Goal: Navigation & Orientation: Find specific page/section

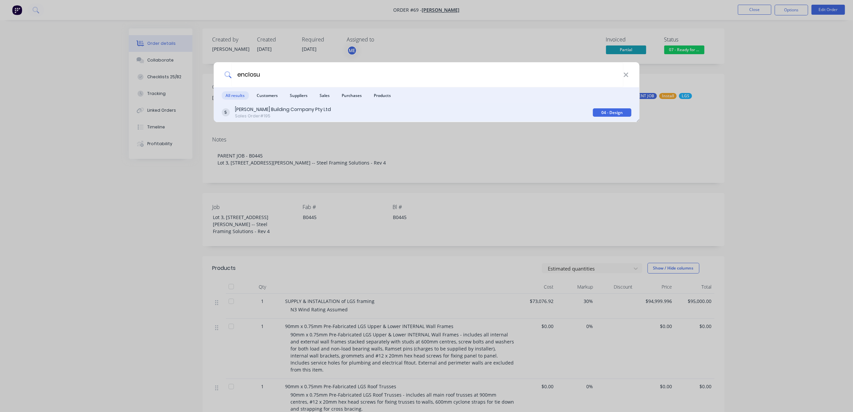
type input "enclosu"
click at [261, 113] on div "Sales Order #195" at bounding box center [283, 116] width 96 height 6
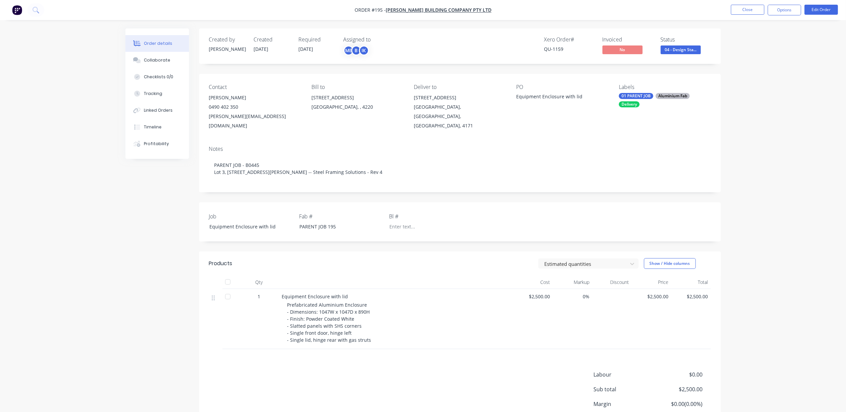
click at [58, 275] on div "Order details Collaborate Checklists 0/0 Tracking Linked Orders Timeline Profit…" at bounding box center [423, 234] width 846 height 469
click at [748, 11] on button "Close" at bounding box center [747, 10] width 33 height 10
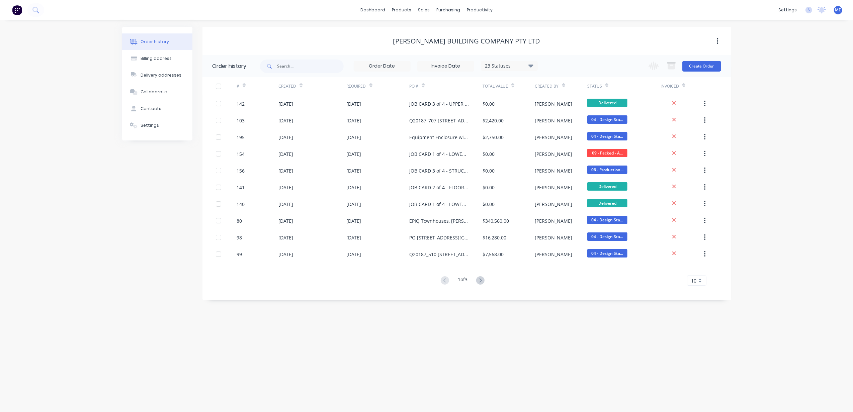
drag, startPoint x: 78, startPoint y: 262, endPoint x: 74, endPoint y: 264, distance: 4.4
click at [76, 263] on div "Order history Billing address Delivery addresses Collaborate Contacts Settings …" at bounding box center [426, 216] width 853 height 392
drag, startPoint x: 495, startPoint y: 31, endPoint x: 512, endPoint y: 42, distance: 19.9
click at [495, 31] on div "Workflow" at bounding box center [492, 32] width 20 height 6
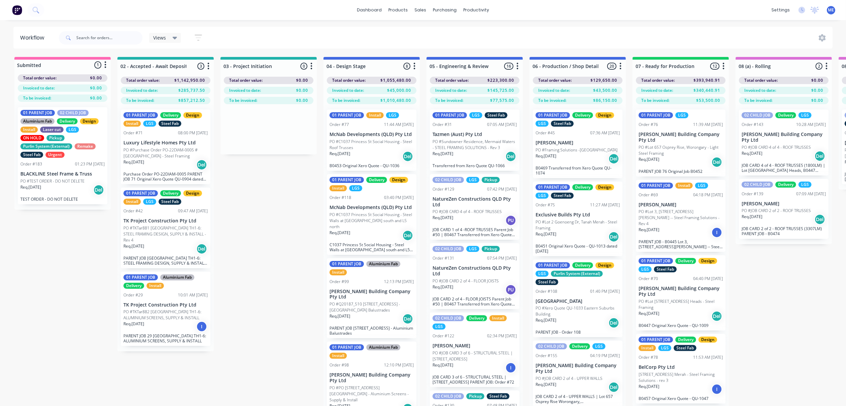
click at [169, 35] on div "Views" at bounding box center [165, 38] width 24 height 6
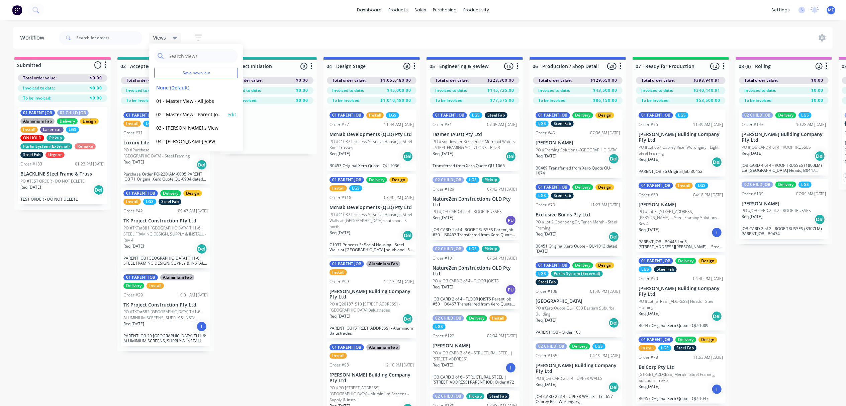
click at [185, 114] on button "02 - Master View - Parent Jobs Only" at bounding box center [189, 114] width 71 height 8
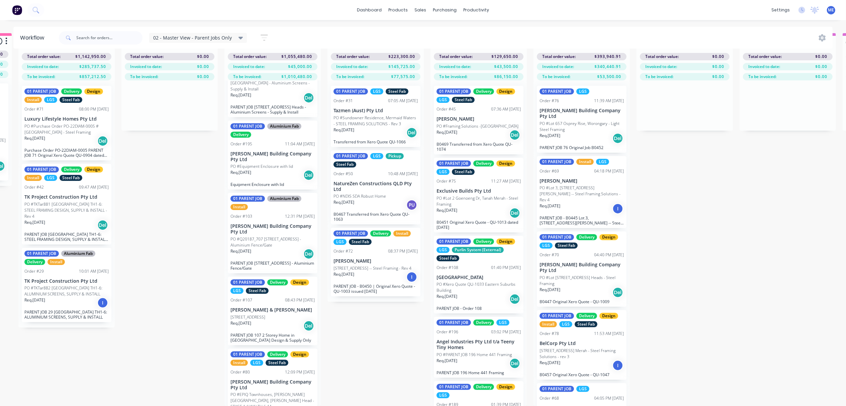
scroll to position [302, 0]
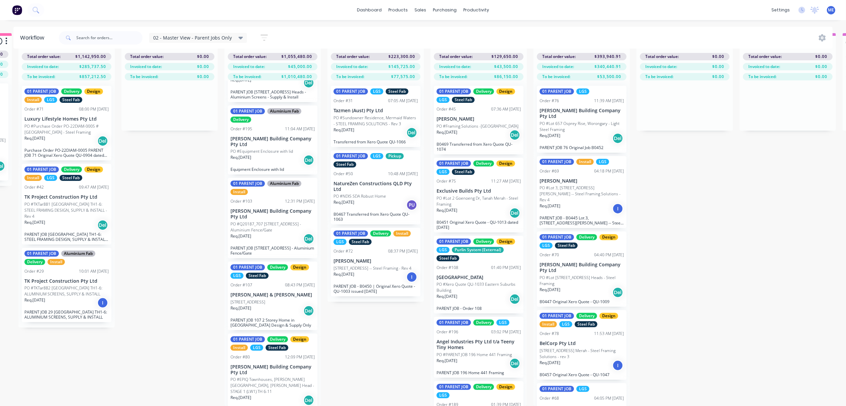
click at [265, 299] on p "[STREET_ADDRESS]" at bounding box center [248, 302] width 35 height 6
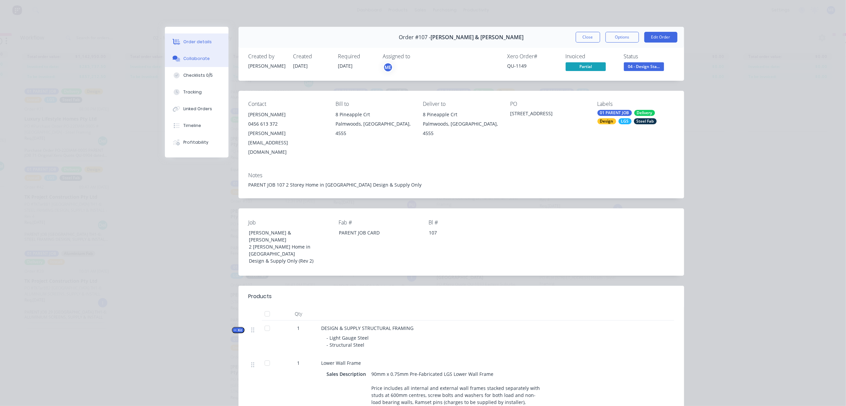
click at [185, 61] on div "Collaborate" at bounding box center [196, 59] width 26 height 6
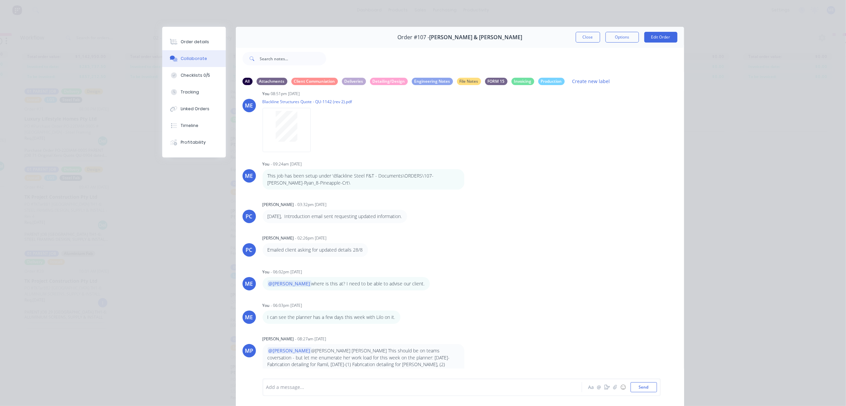
scroll to position [37, 0]
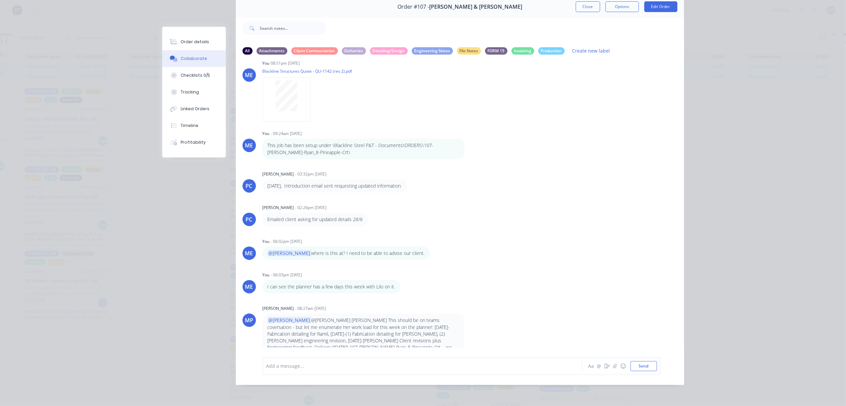
click at [585, 4] on button "Close" at bounding box center [588, 6] width 24 height 11
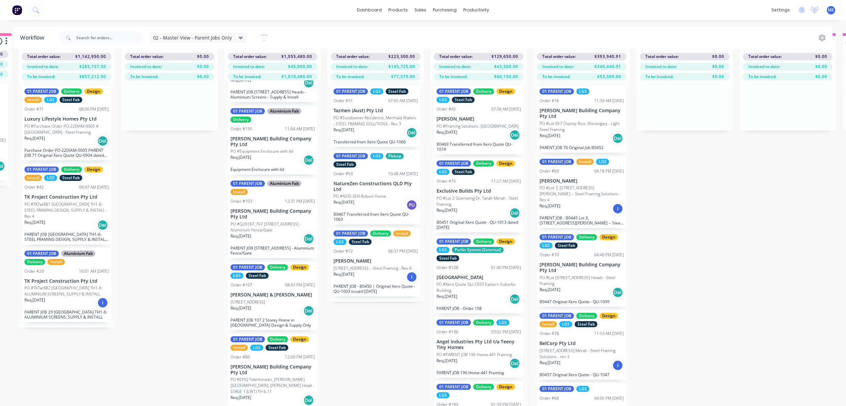
click at [725, 227] on div "Submitted 1 Status colour #FF69B4 hex #FF69B4 Save Cancel Summaries Total order…" at bounding box center [794, 219] width 1796 height 373
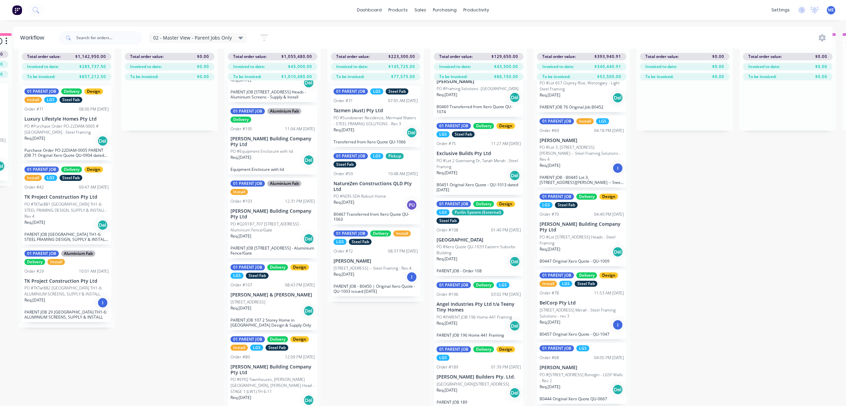
scroll to position [102, 0]
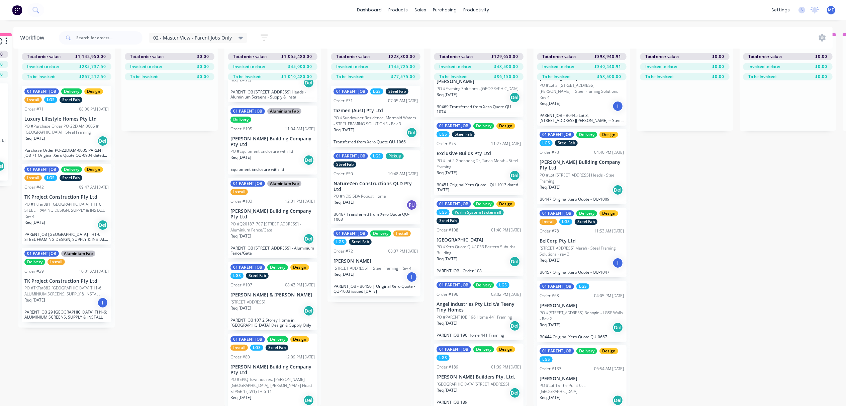
click at [718, 255] on div "Submitted 1 Status colour #FF69B4 hex #FF69B4 Save Cancel Summaries Total order…" at bounding box center [794, 219] width 1796 height 373
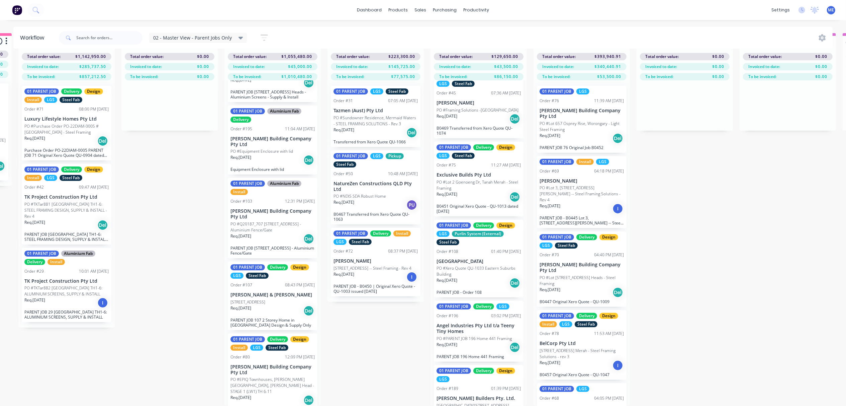
scroll to position [0, 0]
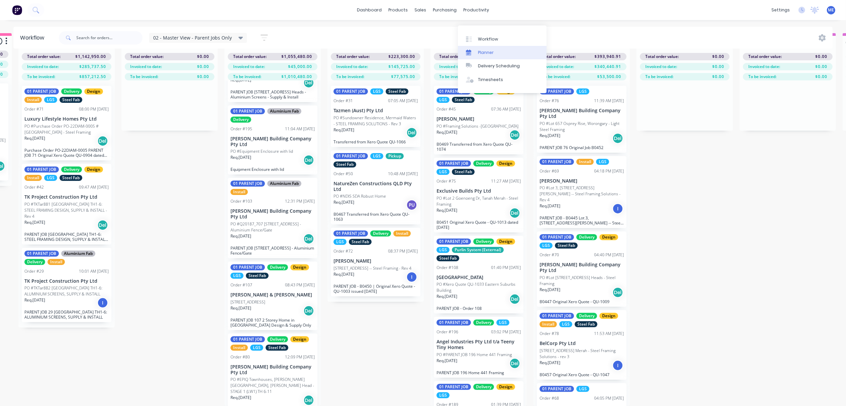
click at [485, 50] on div "Planner" at bounding box center [486, 53] width 16 height 6
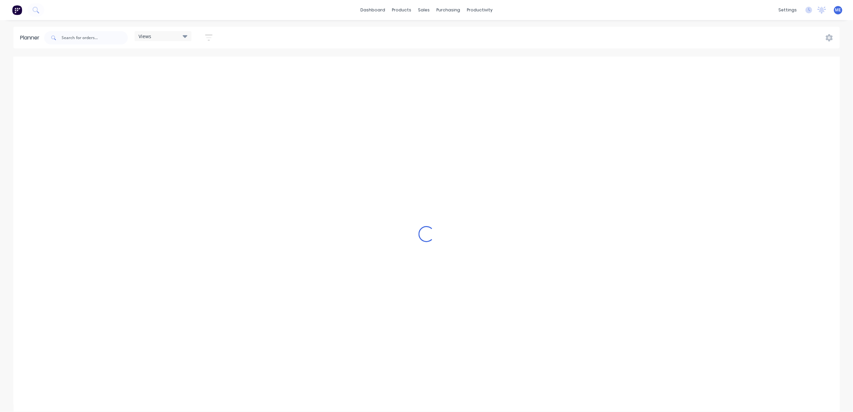
scroll to position [0, 259]
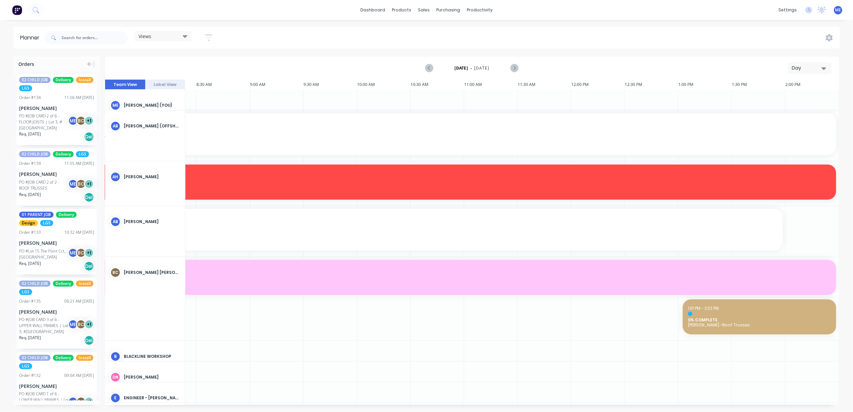
click at [811, 67] on div "Day" at bounding box center [807, 68] width 31 height 7
click at [809, 101] on div "Week" at bounding box center [798, 99] width 66 height 13
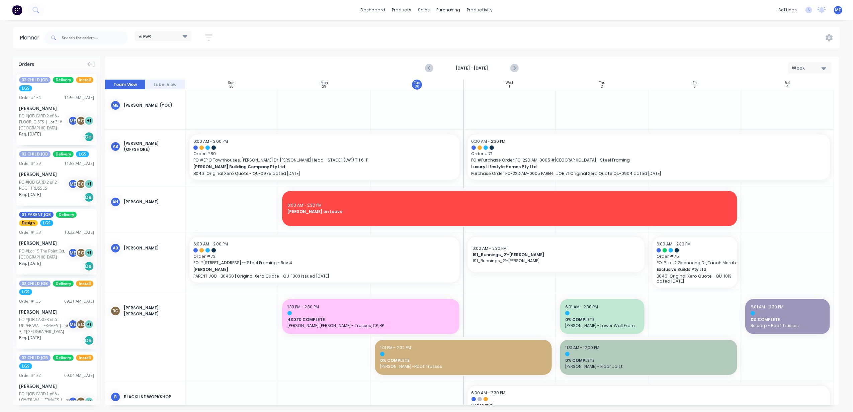
click at [167, 31] on div "Views" at bounding box center [163, 36] width 57 height 10
click at [282, 35] on div "Views Save new view None (Default) edit DESIGN TEAM (INTERNAL) edit ENGINEERING…" at bounding box center [441, 38] width 797 height 20
click at [177, 33] on div "Views" at bounding box center [163, 36] width 49 height 6
click at [156, 140] on button "FACTORY - ALL" at bounding box center [175, 140] width 71 height 8
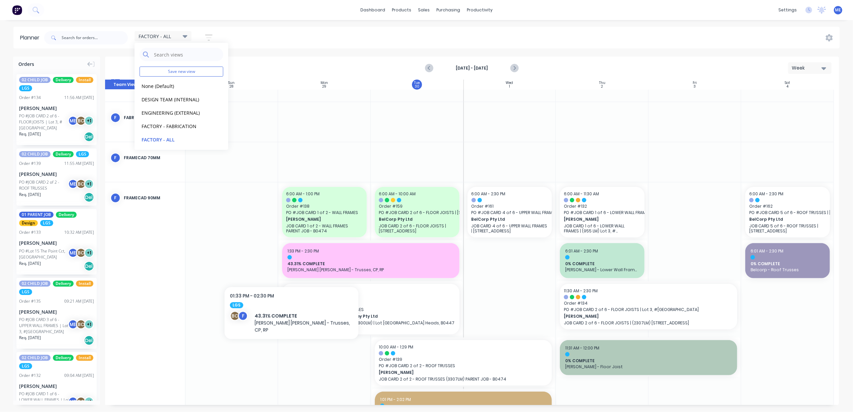
scroll to position [256, 0]
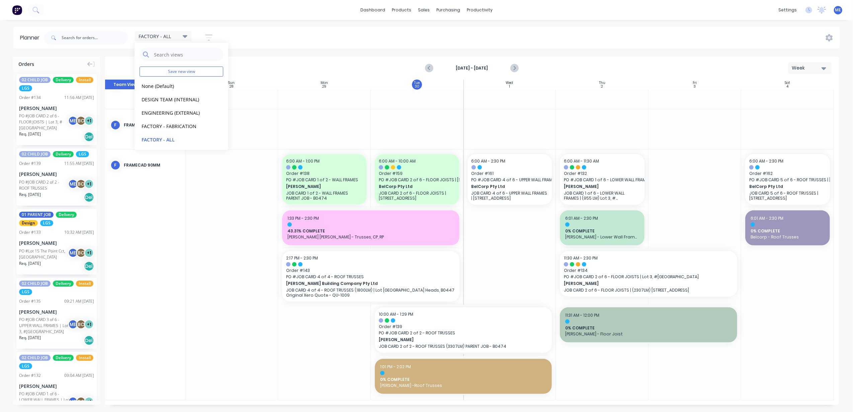
drag, startPoint x: 601, startPoint y: 40, endPoint x: 595, endPoint y: 39, distance: 6.5
click at [600, 40] on div "FACTORY - ALL Save new view None (Default) edit DESIGN TEAM (INTERNAL) edit ENG…" at bounding box center [441, 38] width 797 height 20
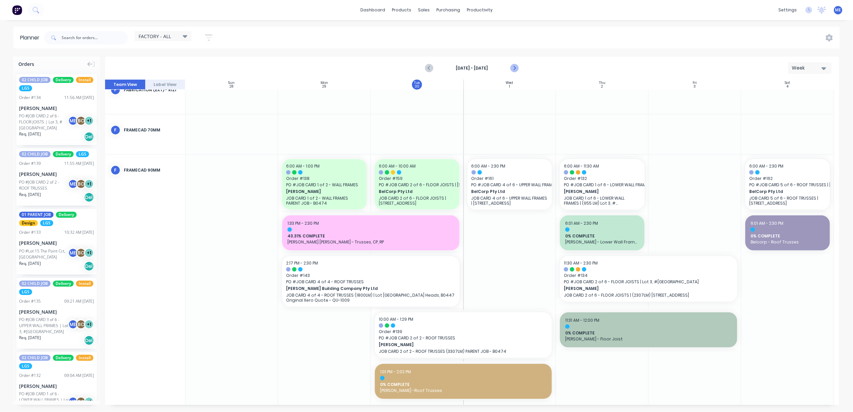
click at [512, 69] on icon "Next page" at bounding box center [514, 68] width 8 height 8
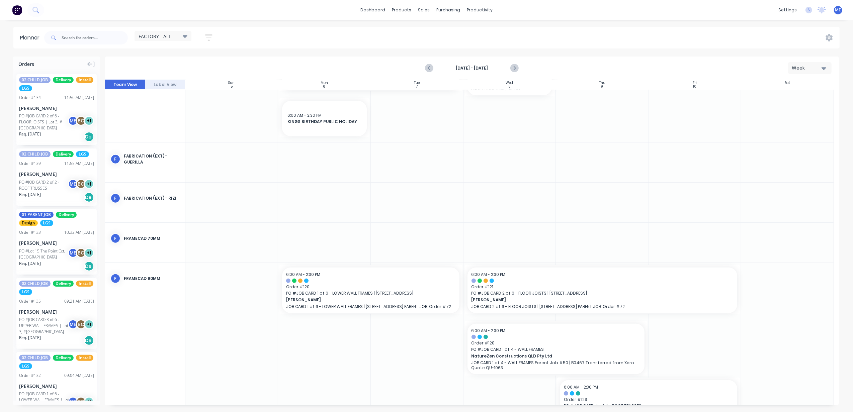
scroll to position [348, 0]
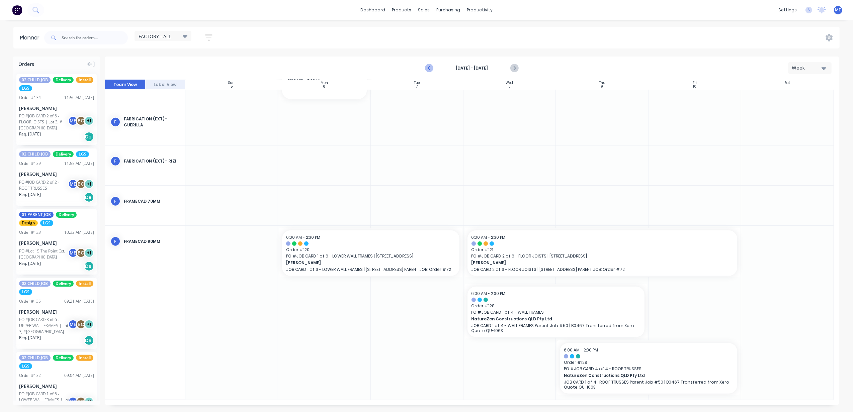
click at [429, 67] on icon "Previous page" at bounding box center [430, 68] width 8 height 8
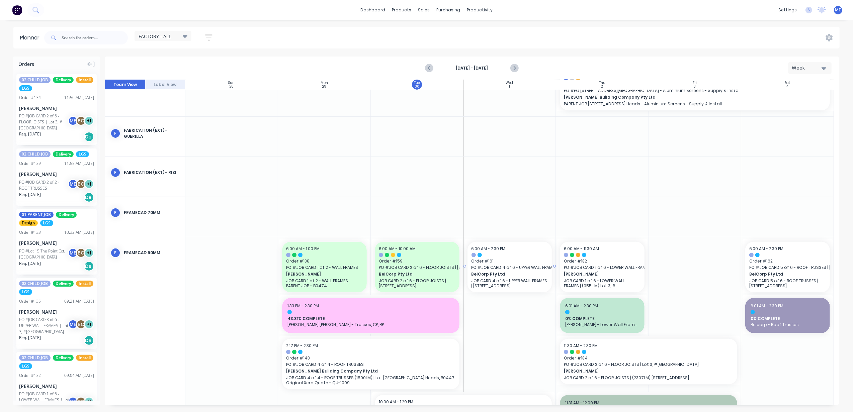
scroll to position [256, 0]
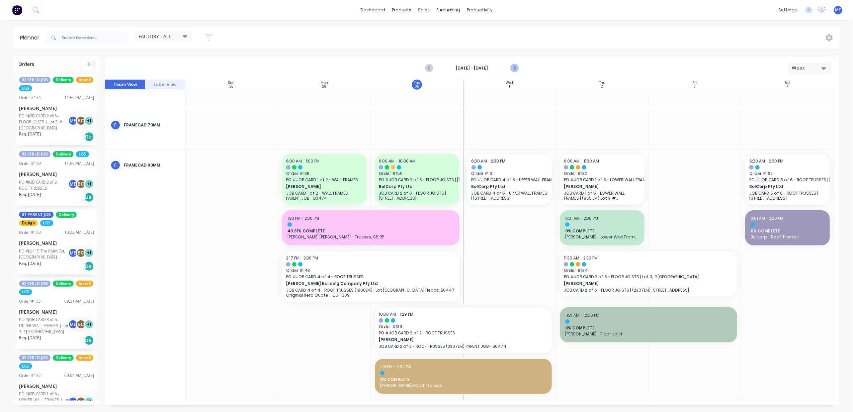
click at [516, 67] on icon "Next page" at bounding box center [514, 68] width 8 height 8
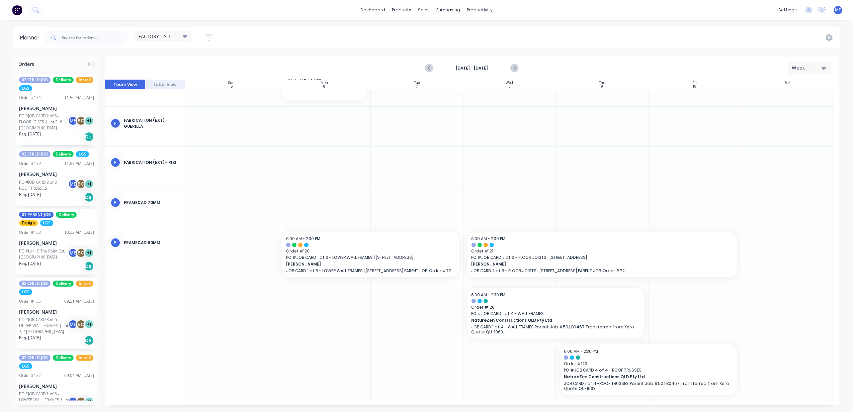
scroll to position [348, 0]
click at [428, 67] on icon "Previous page" at bounding box center [430, 68] width 8 height 8
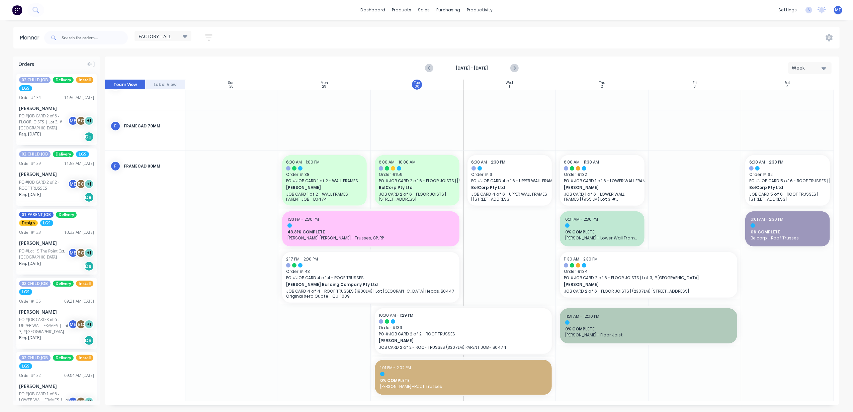
scroll to position [256, 0]
click at [517, 69] on icon "Next page" at bounding box center [514, 68] width 8 height 8
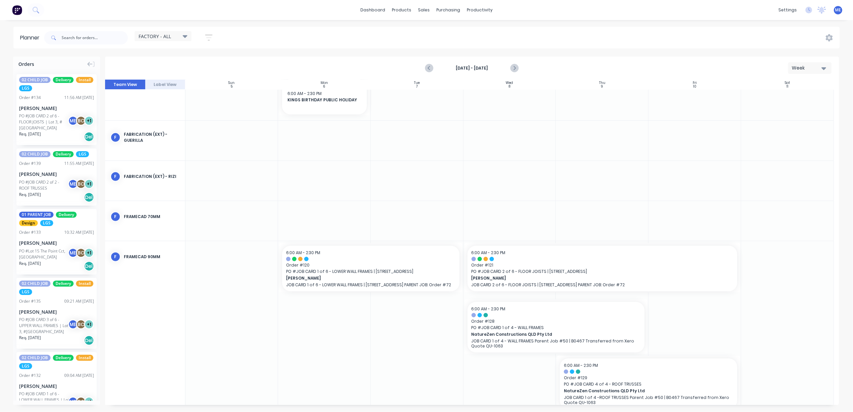
scroll to position [348, 0]
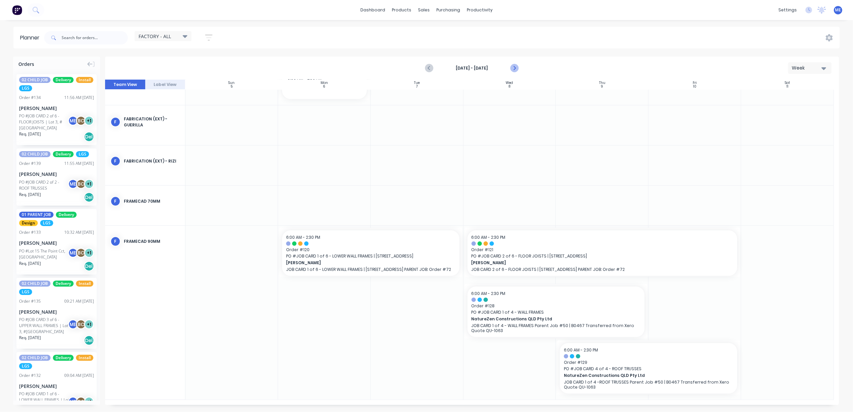
click at [515, 66] on icon "Next page" at bounding box center [514, 68] width 8 height 8
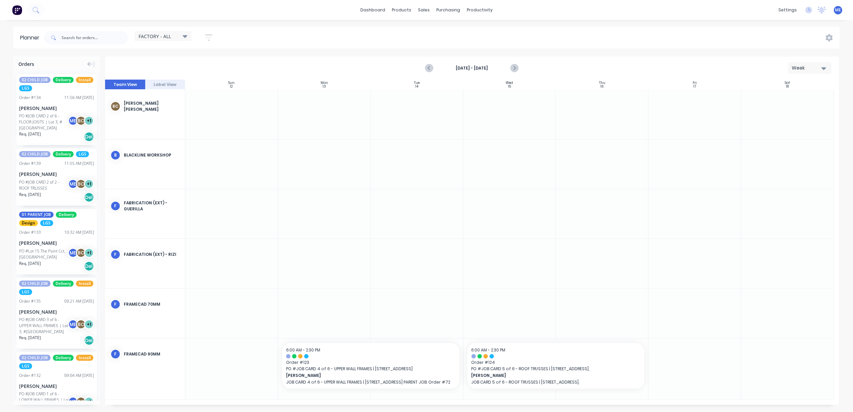
click at [314, 60] on div "[DATE] - [DATE] Week" at bounding box center [472, 68] width 733 height 22
click at [430, 70] on icon "Previous page" at bounding box center [430, 68] width 8 height 8
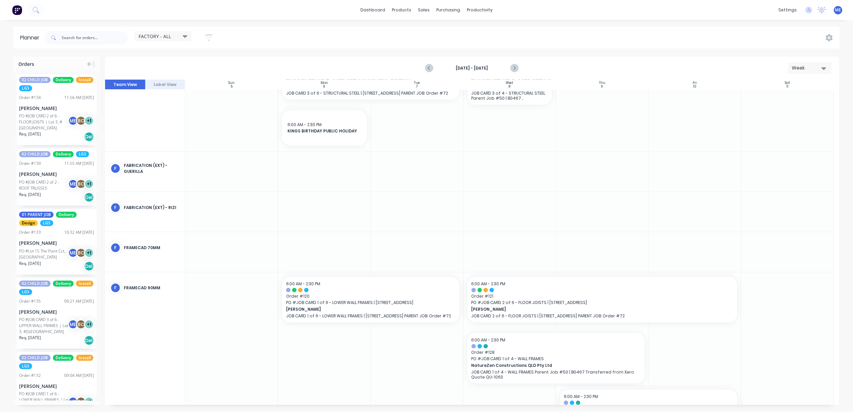
scroll to position [348, 0]
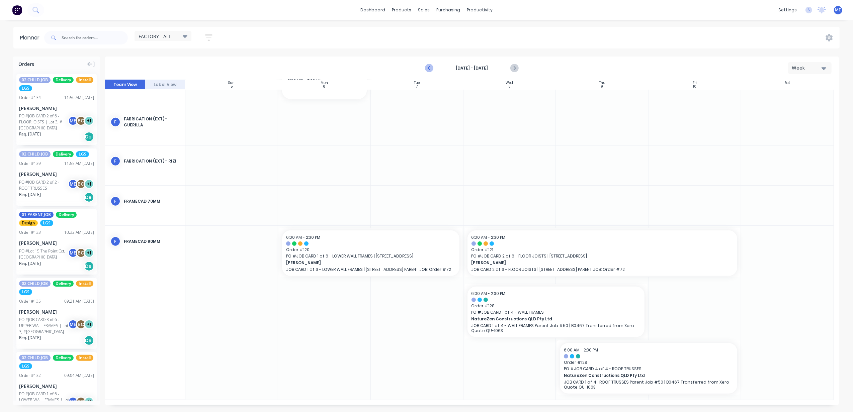
click at [427, 68] on icon "Previous page" at bounding box center [430, 68] width 8 height 8
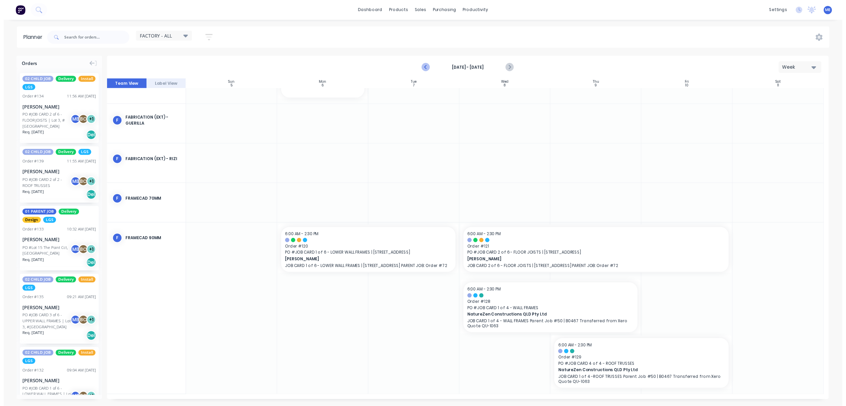
scroll to position [82, 0]
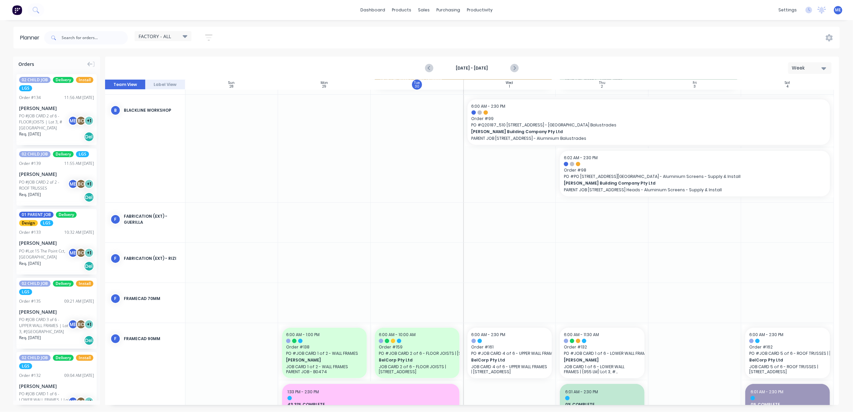
click at [403, 37] on div "FACTORY - ALL Save new view None (Default) edit DESIGN TEAM (INTERNAL) edit ENG…" at bounding box center [441, 38] width 797 height 20
click at [492, 29] on div "Workflow" at bounding box center [492, 32] width 20 height 6
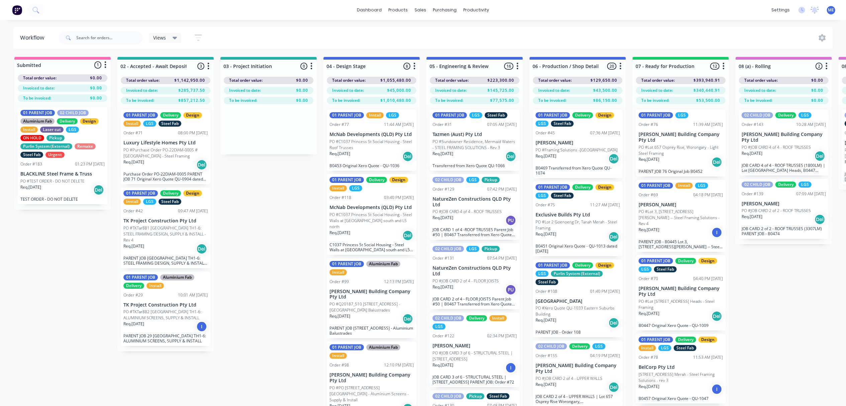
click at [359, 242] on p "C1037 Princess St Social Housing - Steel Walls at [GEOGRAPHIC_DATA] south and L…" at bounding box center [372, 247] width 84 height 10
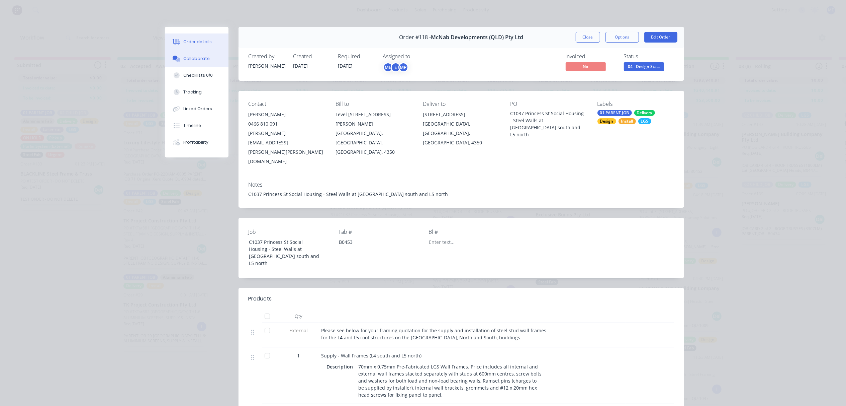
click at [174, 57] on icon at bounding box center [175, 58] width 5 height 4
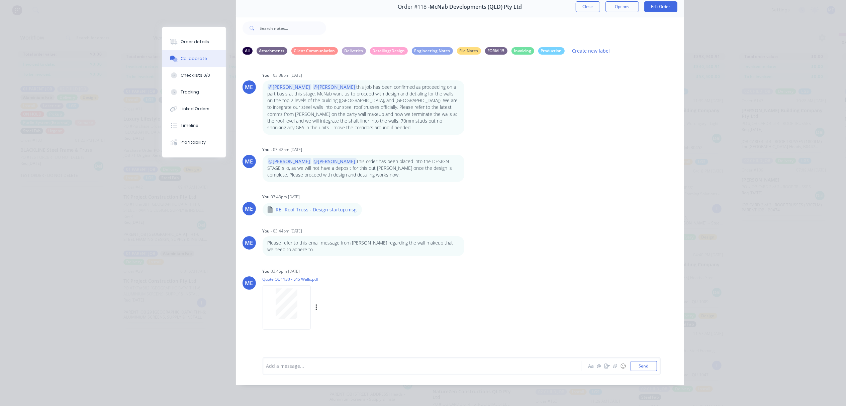
scroll to position [31, 0]
click at [586, 4] on button "Close" at bounding box center [588, 6] width 24 height 11
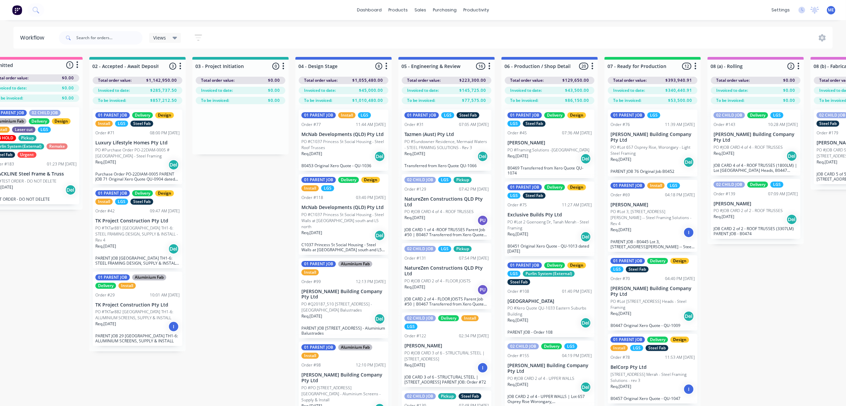
scroll to position [0, 0]
